Goal: Information Seeking & Learning: Learn about a topic

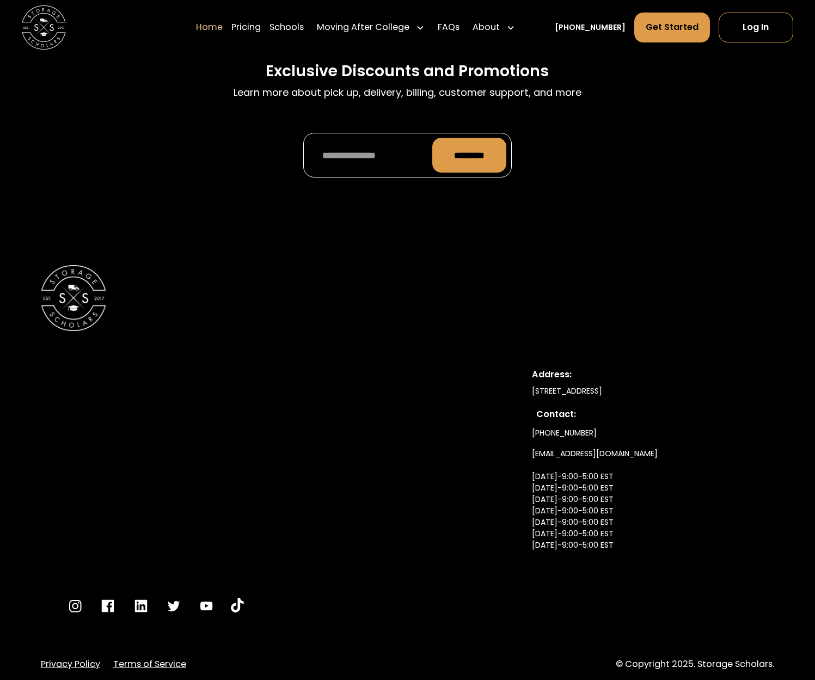
scroll to position [3468, 0]
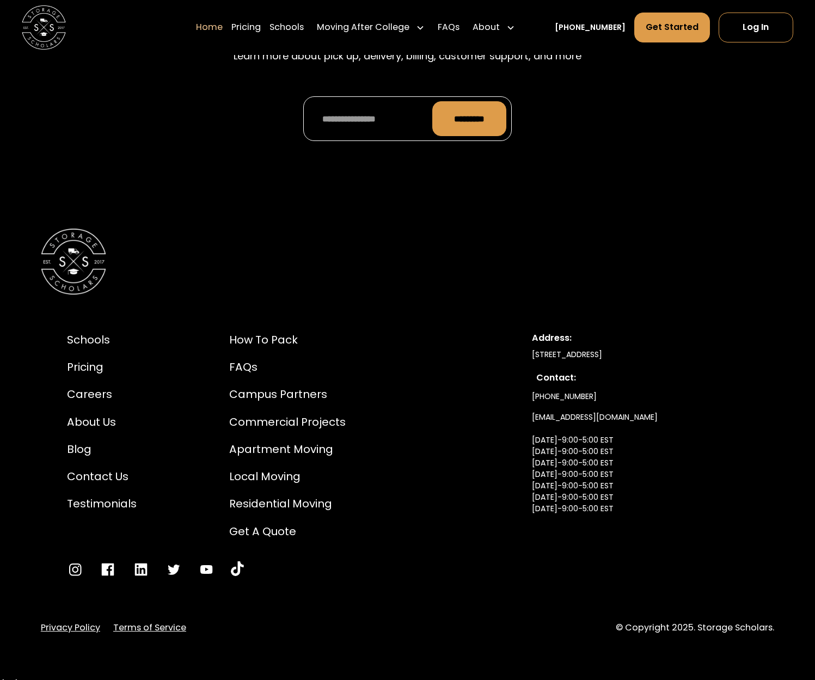
click at [172, 621] on link "Terms of Service" at bounding box center [149, 627] width 73 height 13
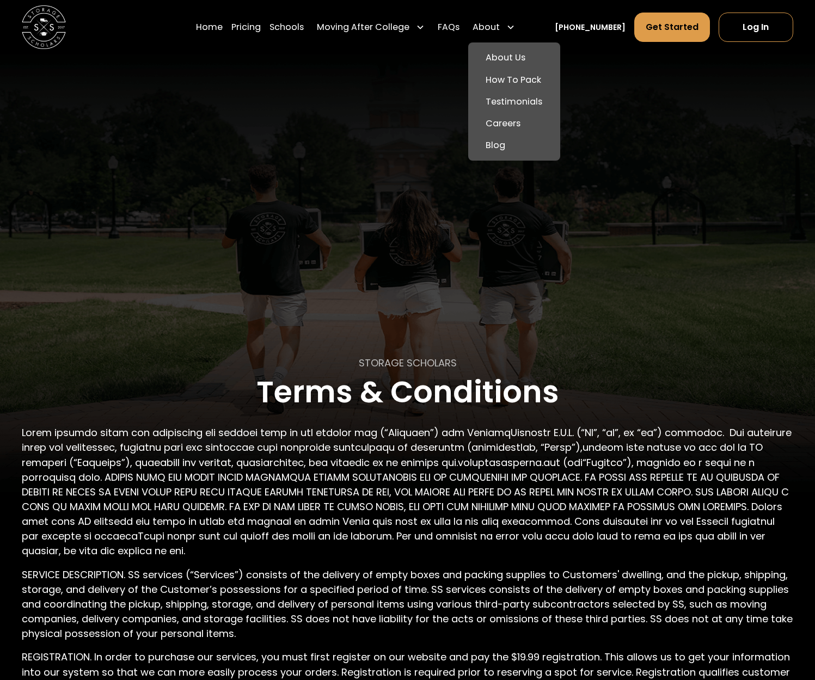
click at [494, 32] on div "About" at bounding box center [485, 27] width 27 height 13
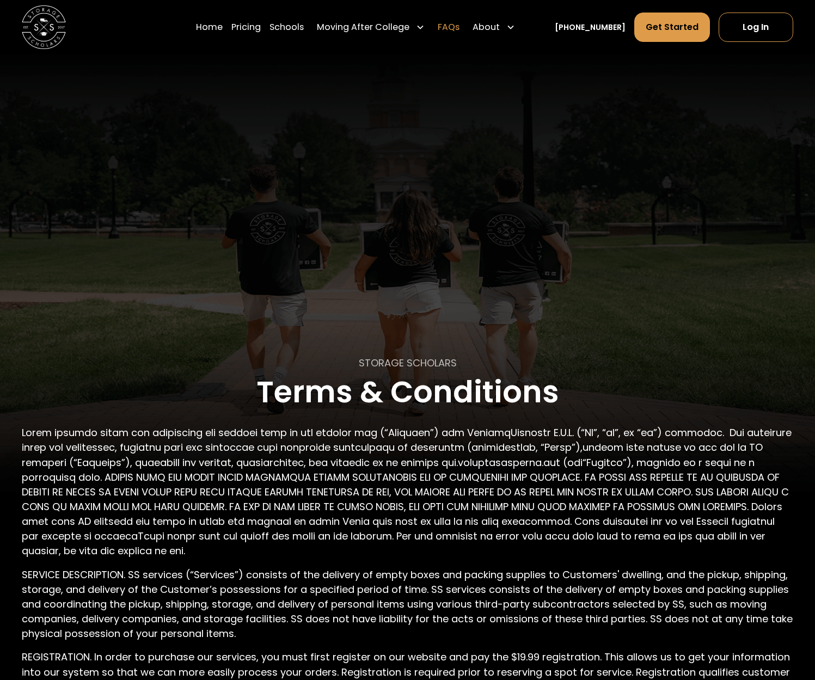
click at [459, 29] on link "FAQs" at bounding box center [449, 27] width 22 height 30
